Goal: Task Accomplishment & Management: Use online tool/utility

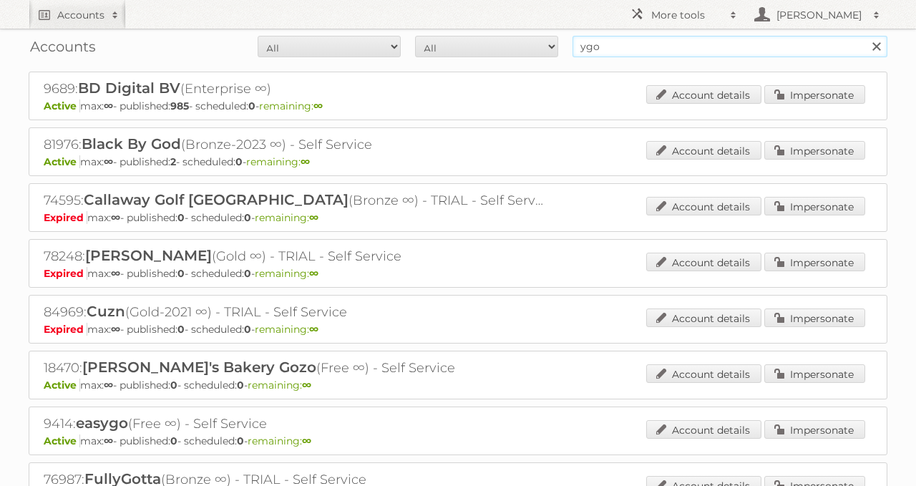
drag, startPoint x: 646, startPoint y: 42, endPoint x: 493, endPoint y: 21, distance: 154.4
click at [519, 23] on body "Accounts Search Advanced Search Create new account More tools Employees Hieke K…" at bounding box center [458, 243] width 916 height 486
type input "[PERSON_NAME]"
click at [865, 36] on input "Search" at bounding box center [875, 46] width 21 height 21
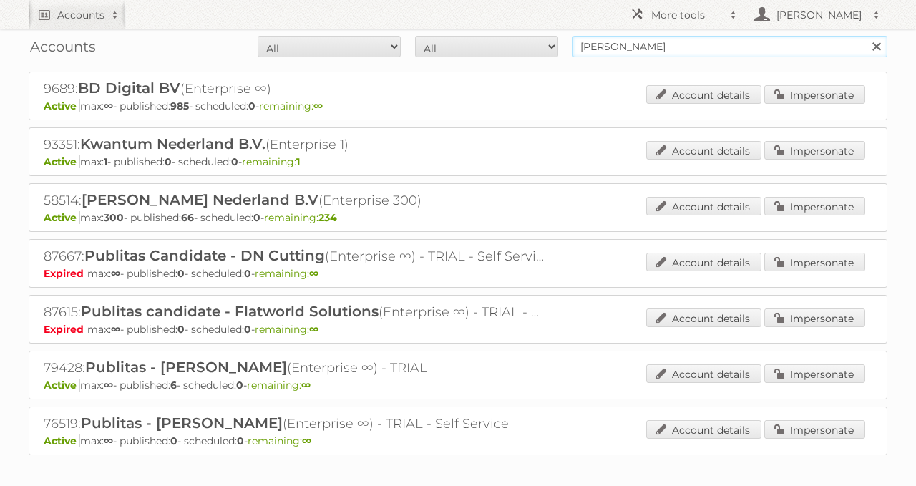
drag, startPoint x: 663, startPoint y: 44, endPoint x: 498, endPoint y: 42, distance: 164.6
click at [502, 42] on form "All Active Expired Pending All Paid Trials Self service [PERSON_NAME] Search" at bounding box center [458, 46] width 859 height 21
paste input "58514"
type input "58514"
click at [865, 36] on input "Search" at bounding box center [875, 46] width 21 height 21
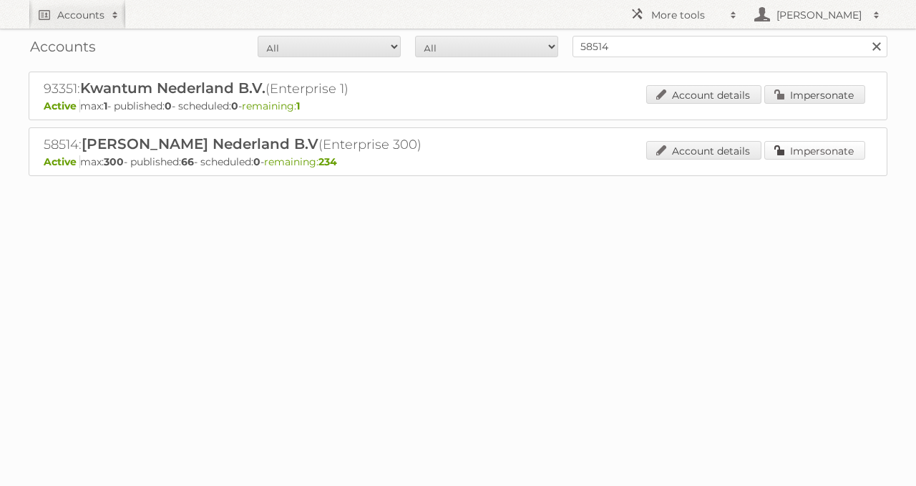
click at [852, 150] on link "Impersonate" at bounding box center [814, 150] width 101 height 19
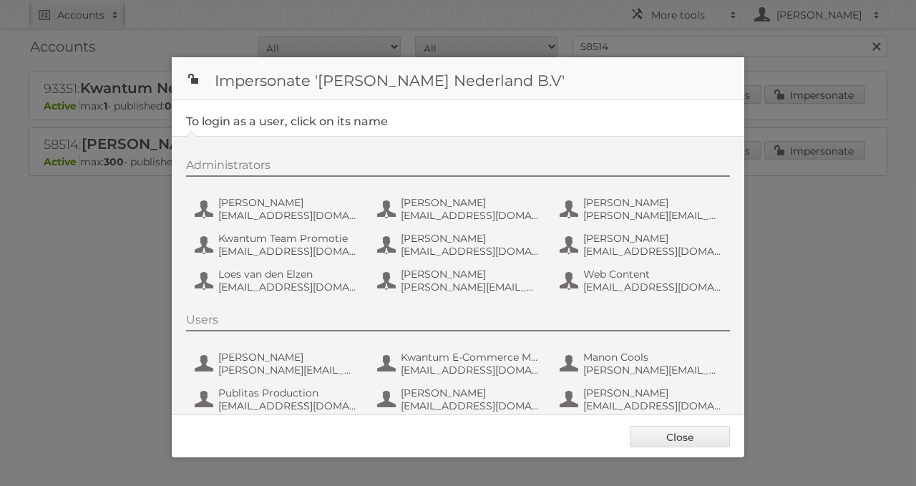
click at [184, 210] on div "Administrators Amber Guiking aguiking@leenbakker.nl Anneleen Remels aremels@lee…" at bounding box center [458, 280] width 573 height 288
click at [205, 213] on button "Amber Guiking aguiking@leenbakker.nl" at bounding box center [277, 209] width 168 height 29
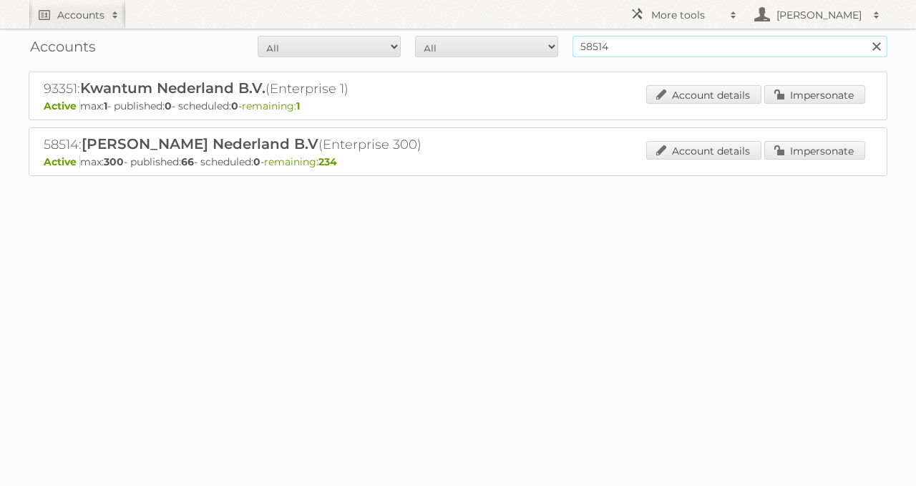
drag, startPoint x: 645, startPoint y: 36, endPoint x: 471, endPoint y: 45, distance: 174.1
click at [482, 42] on form "All Active Expired Pending All Paid Trials Self service 58514 Search" at bounding box center [458, 46] width 859 height 21
type input "euroshop"
click at [865, 36] on input "Search" at bounding box center [875, 46] width 21 height 21
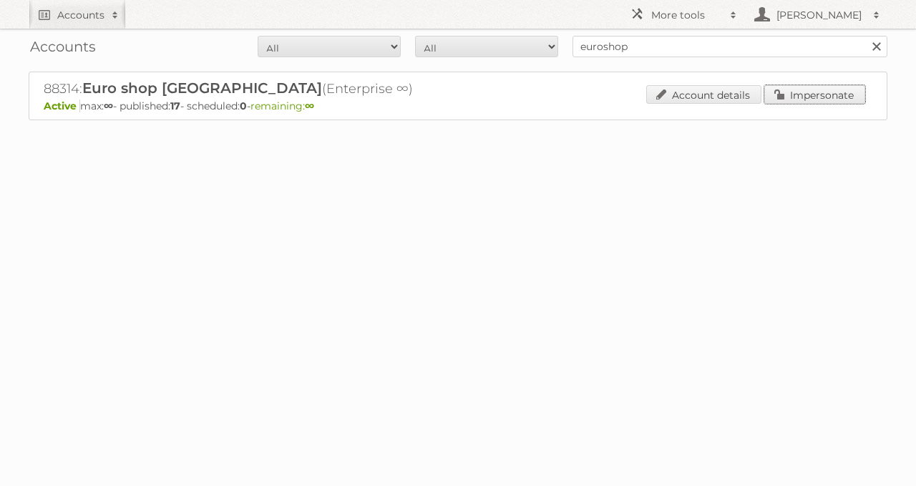
click at [847, 86] on link "Impersonate" at bounding box center [814, 94] width 101 height 19
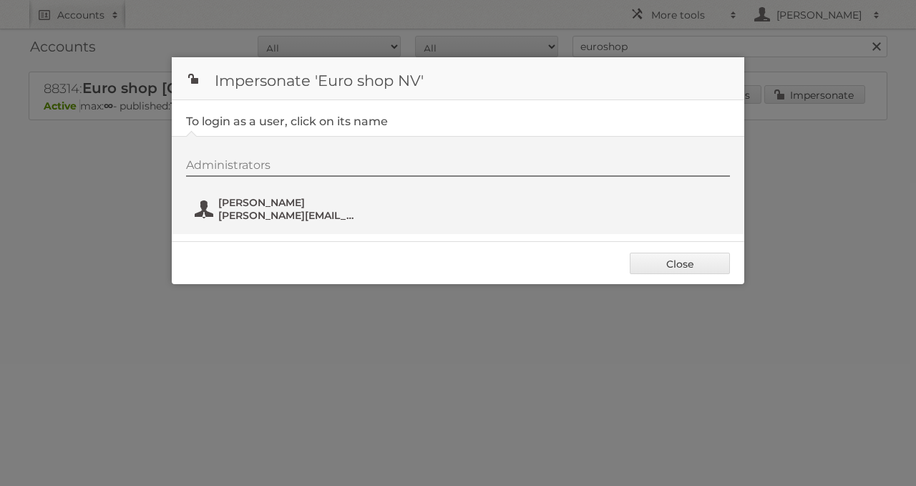
click at [303, 214] on span "lloyd.vanacker@euroshop.be" at bounding box center [287, 215] width 139 height 13
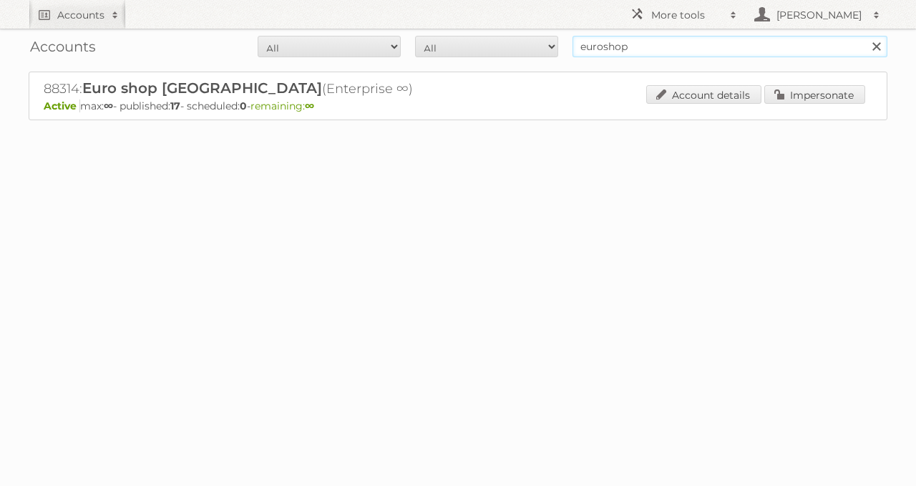
drag, startPoint x: 633, startPoint y: 46, endPoint x: 387, endPoint y: 30, distance: 246.7
click at [445, 37] on form "All Active Expired Pending All Paid Trials Self service euroshop Search" at bounding box center [458, 46] width 859 height 21
type input "intratuin"
click at [865, 36] on input "Search" at bounding box center [875, 46] width 21 height 21
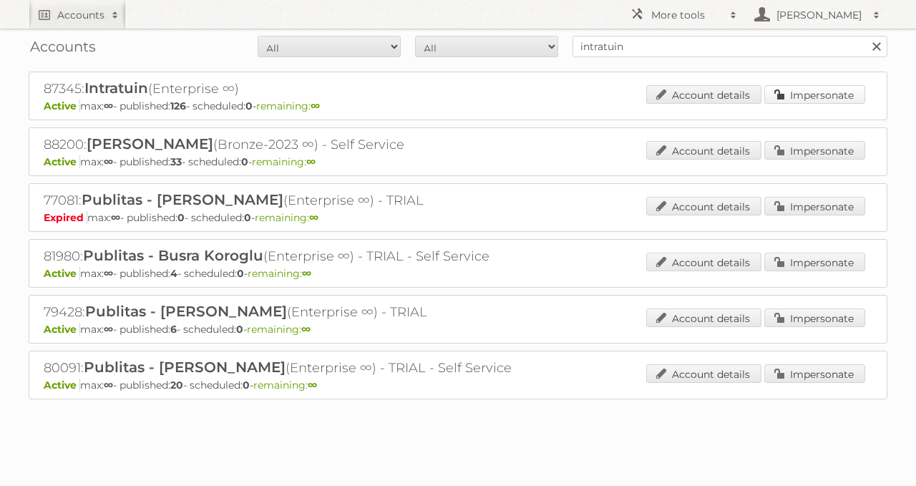
click at [821, 95] on link "Impersonate" at bounding box center [814, 94] width 101 height 19
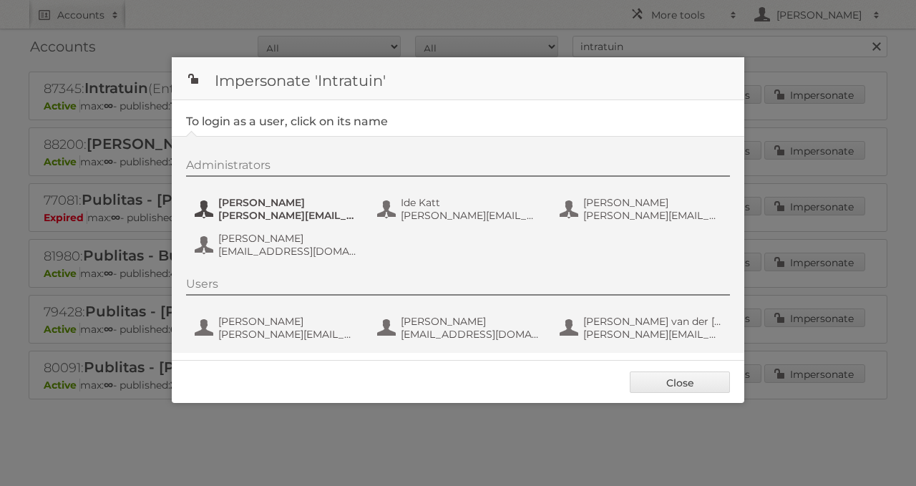
click at [224, 205] on span "[PERSON_NAME]" at bounding box center [287, 202] width 139 height 13
